Goal: Transaction & Acquisition: Purchase product/service

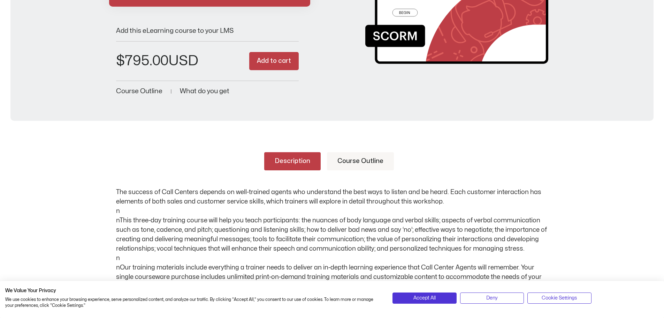
scroll to position [139, 0]
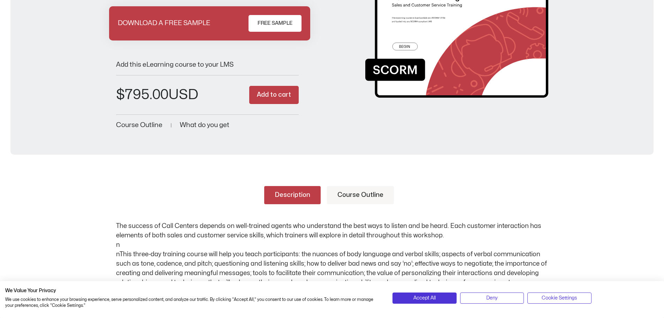
click at [375, 195] on link "Course Outline" at bounding box center [360, 195] width 67 height 18
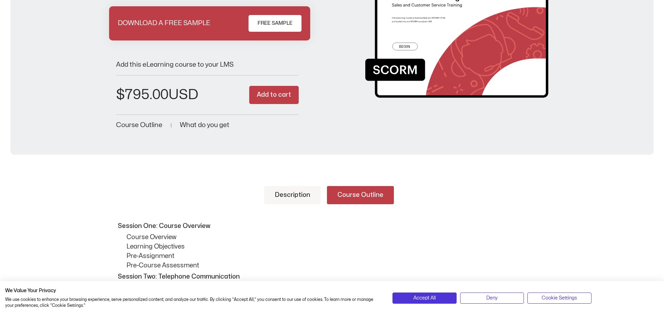
click at [300, 197] on link "Description" at bounding box center [292, 195] width 56 height 18
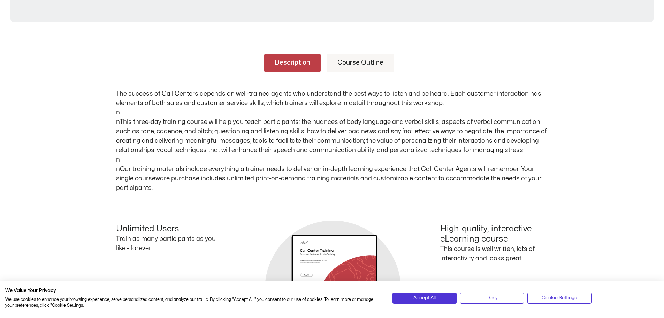
scroll to position [174, 0]
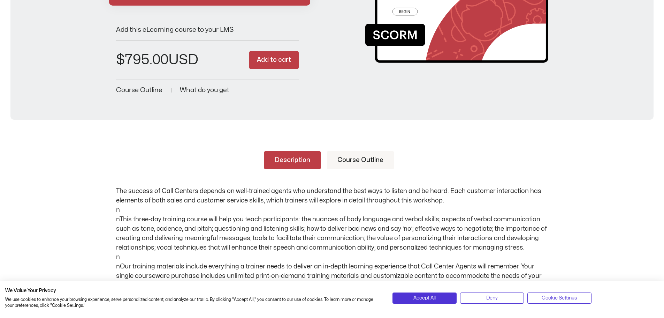
click at [356, 157] on link "Course Outline" at bounding box center [360, 160] width 67 height 18
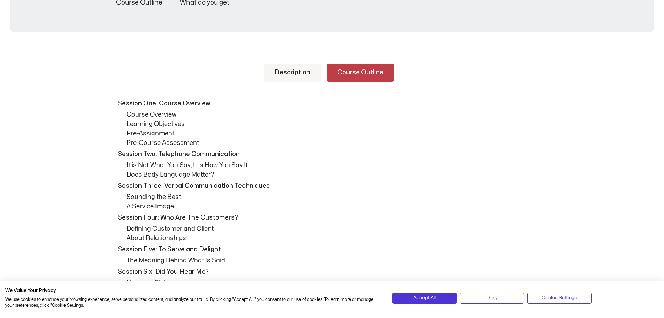
scroll to position [105, 0]
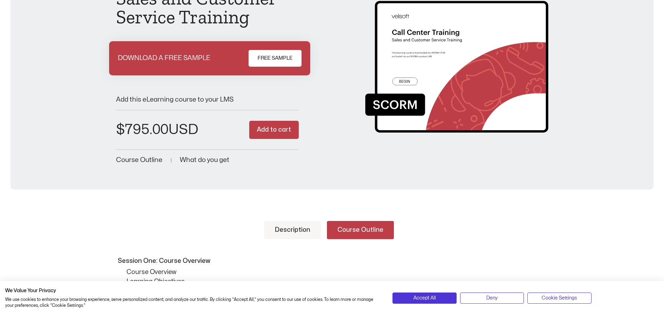
click at [294, 222] on link "Description" at bounding box center [292, 230] width 56 height 18
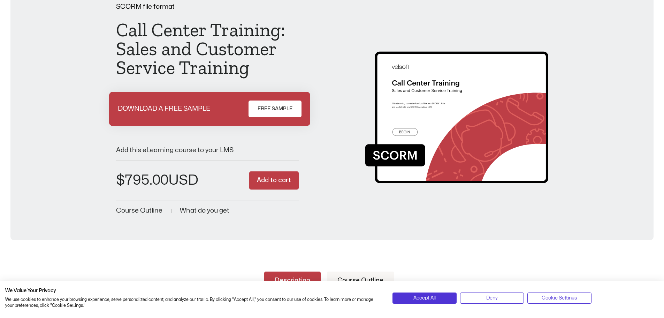
scroll to position [0, 0]
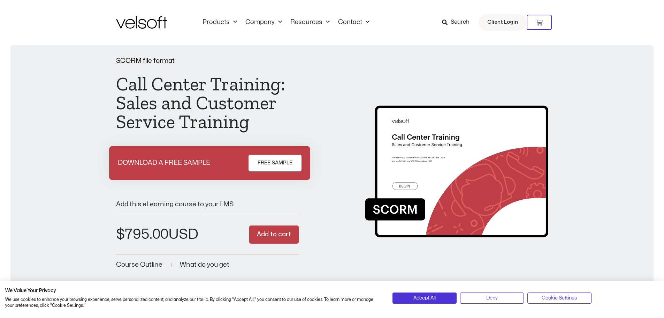
click at [281, 236] on button "Add to cart" at bounding box center [274, 234] width 50 height 18
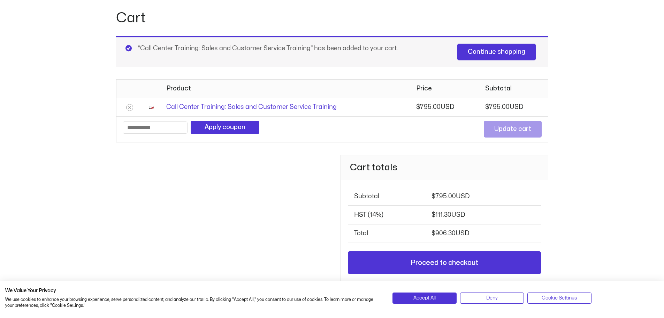
scroll to position [105, 0]
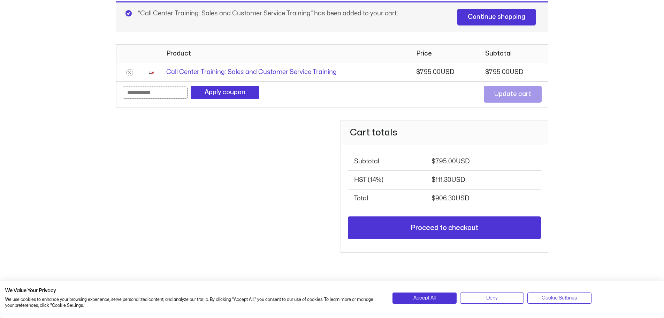
click at [162, 91] on input "Coupon:" at bounding box center [155, 92] width 65 height 12
type input "**********"
click at [219, 95] on button "Apply coupon" at bounding box center [225, 92] width 69 height 13
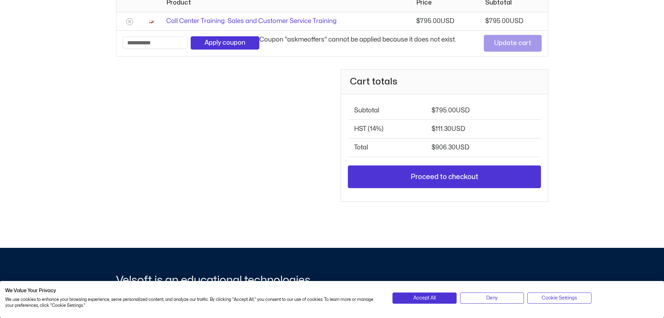
scroll to position [43, 0]
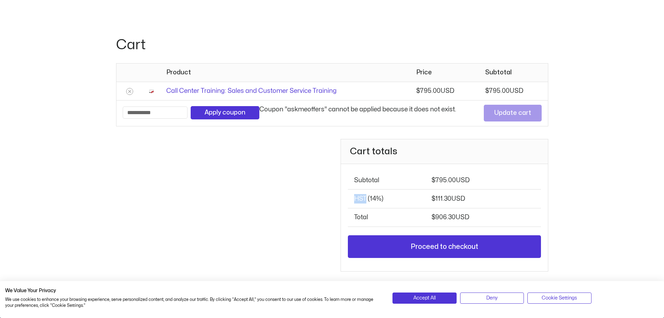
drag, startPoint x: 367, startPoint y: 198, endPoint x: 354, endPoint y: 198, distance: 12.9
click at [354, 198] on th "HST (14%)" at bounding box center [386, 198] width 77 height 18
drag, startPoint x: 170, startPoint y: 111, endPoint x: 69, endPoint y: 110, distance: 101.1
click at [76, 111] on div "**********" at bounding box center [332, 160] width 664 height 316
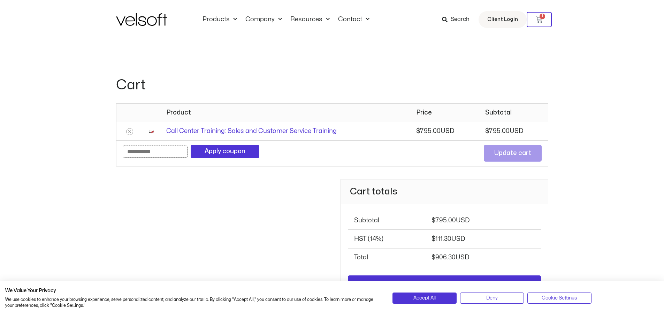
scroll to position [0, 0]
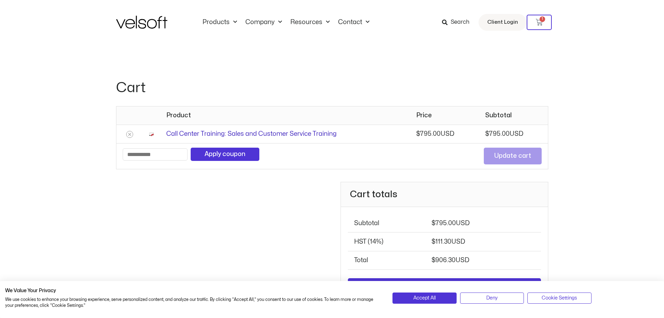
click at [191, 132] on link "Call Center Training: Sales and Customer Service Training" at bounding box center [251, 134] width 170 height 6
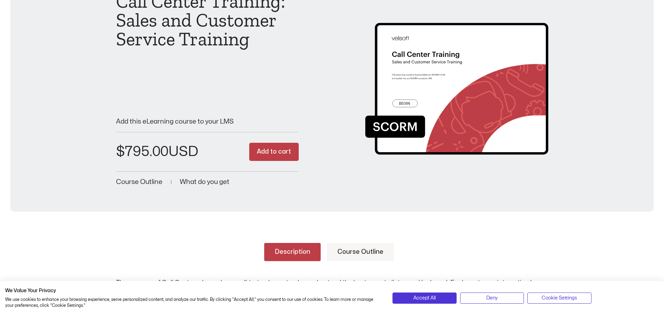
scroll to position [209, 0]
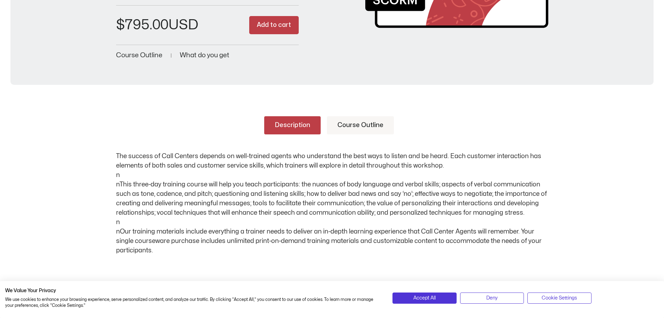
click at [358, 124] on link "Course Outline" at bounding box center [360, 125] width 67 height 18
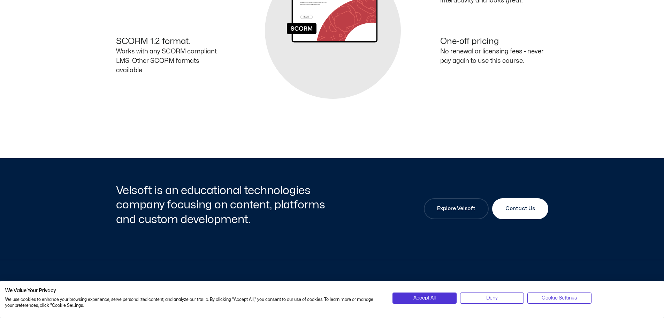
scroll to position [1627, 0]
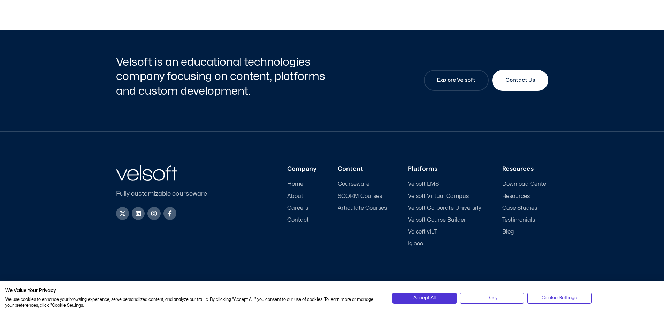
click at [370, 193] on span "SCORM Courses" at bounding box center [360, 196] width 44 height 7
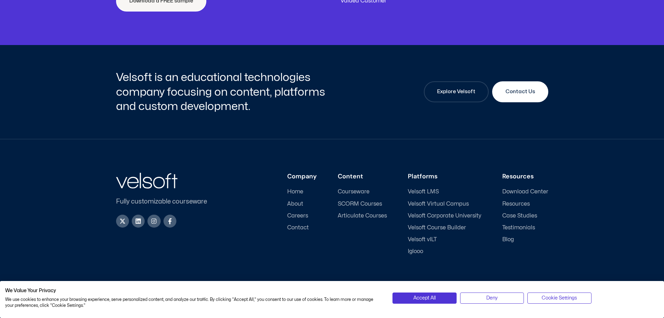
scroll to position [2680, 0]
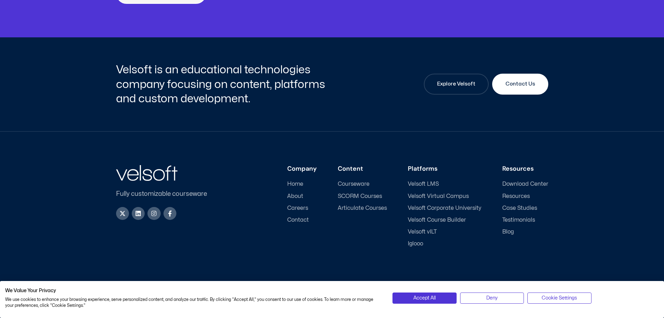
click at [524, 183] on span "Download Center" at bounding box center [525, 184] width 46 height 7
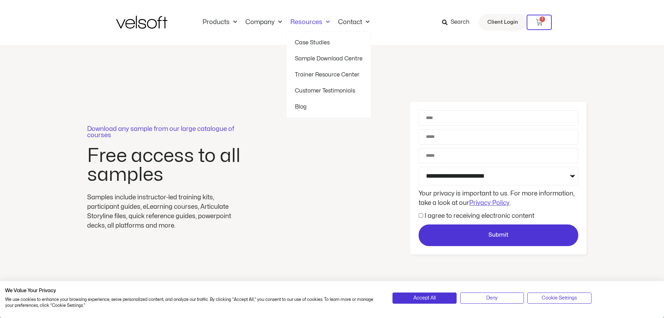
click at [318, 72] on link "Trainer Resource Center" at bounding box center [329, 75] width 68 height 16
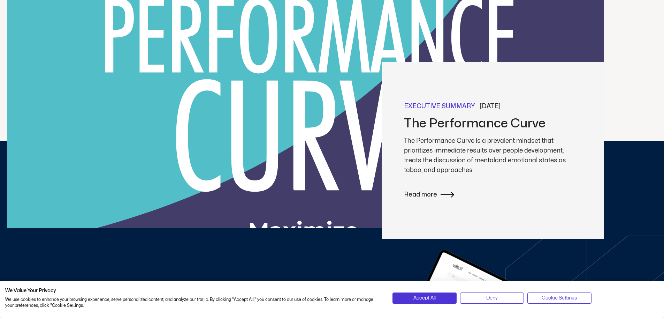
scroll to position [174, 0]
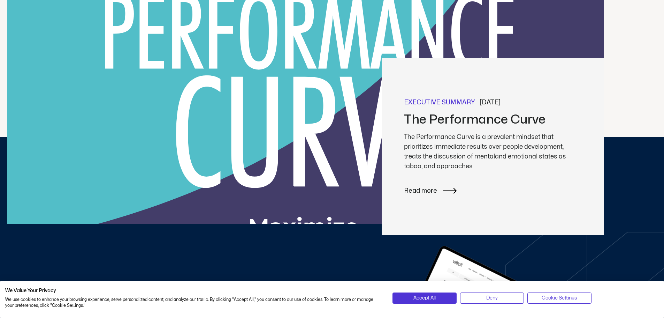
click at [424, 191] on span "Read more" at bounding box center [420, 191] width 33 height 10
